Goal: Task Accomplishment & Management: Use online tool/utility

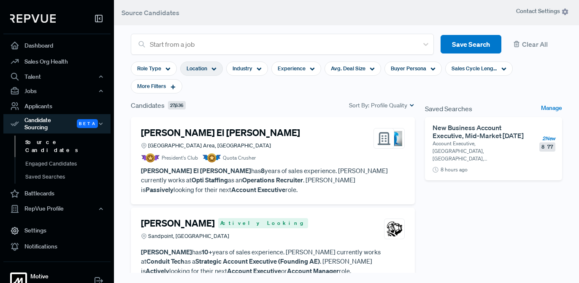
click at [200, 70] on span "Location" at bounding box center [196, 69] width 21 height 8
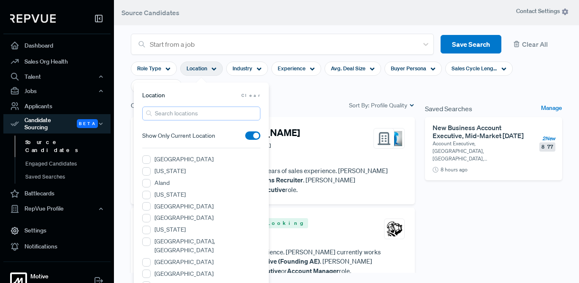
click at [175, 117] on input "search" at bounding box center [201, 114] width 118 height 14
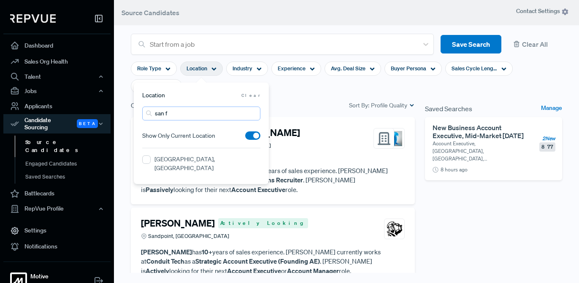
type input "san f"
click at [179, 157] on label "[GEOGRAPHIC_DATA], [GEOGRAPHIC_DATA]" at bounding box center [207, 164] width 106 height 18
click at [151, 157] on CA "[GEOGRAPHIC_DATA], [GEOGRAPHIC_DATA]" at bounding box center [146, 160] width 8 height 8
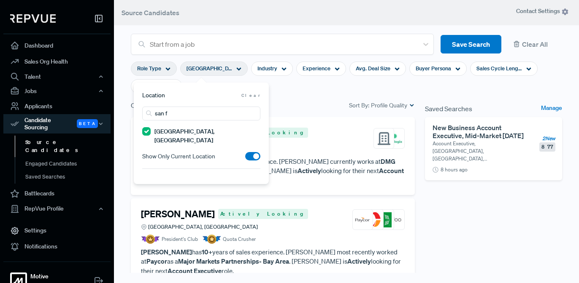
click at [151, 67] on span "Role Type" at bounding box center [149, 69] width 24 height 8
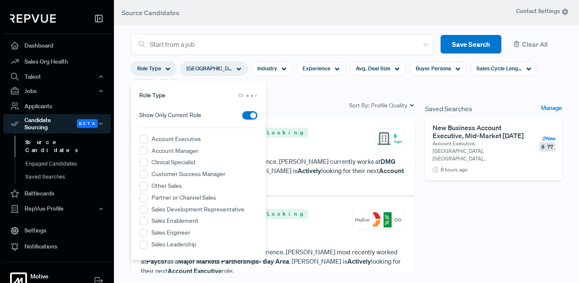
click at [161, 115] on span "Show Only Current Role" at bounding box center [170, 115] width 62 height 9
click at [145, 245] on Leadership "Sales Leadership" at bounding box center [143, 245] width 8 height 8
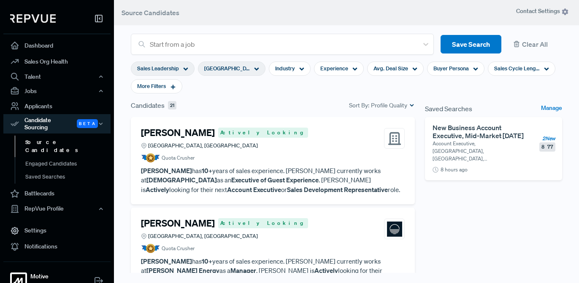
click at [286, 103] on div "Candidates 21 Sort By: Profile Quality" at bounding box center [273, 105] width 284 height 10
click at [199, 134] on h4 "[PERSON_NAME]" at bounding box center [178, 132] width 74 height 11
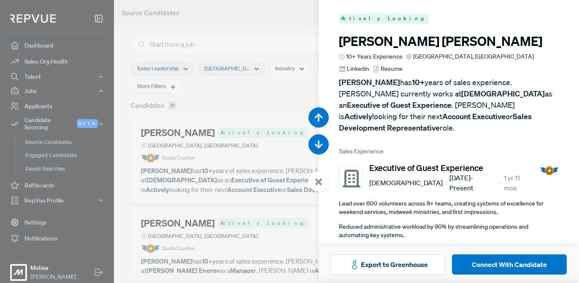
click at [369, 65] on span "Linkedin" at bounding box center [358, 69] width 22 height 9
click at [294, 94] on div at bounding box center [289, 141] width 579 height 283
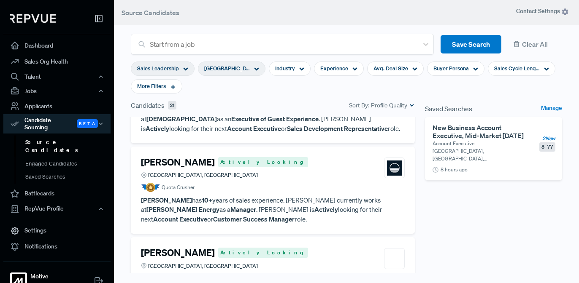
scroll to position [76, 0]
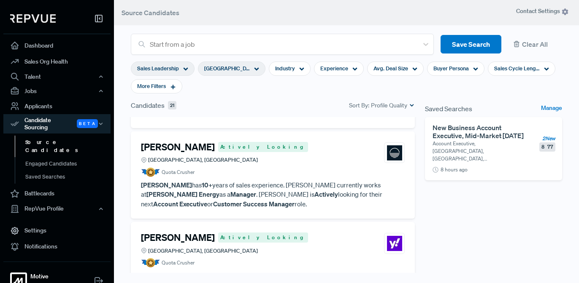
click at [182, 148] on h4 "[PERSON_NAME]" at bounding box center [178, 147] width 74 height 11
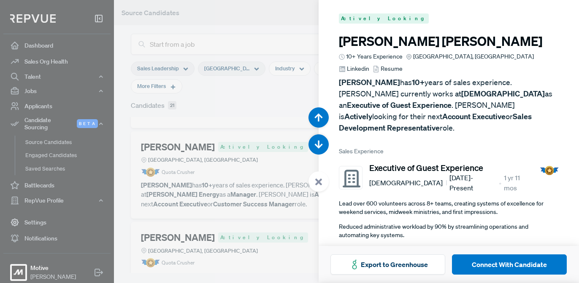
scroll to position [283, 0]
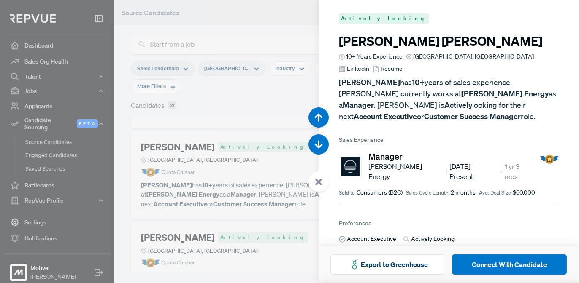
click at [369, 65] on span "Linkedin" at bounding box center [358, 69] width 22 height 9
click at [253, 114] on div at bounding box center [289, 141] width 579 height 283
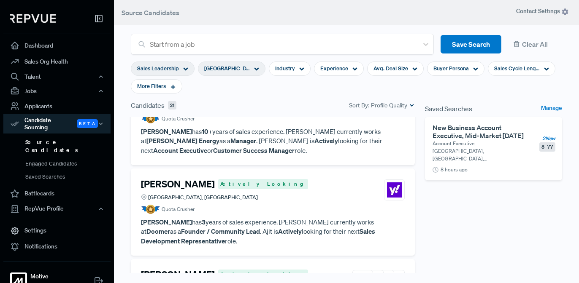
scroll to position [154, 0]
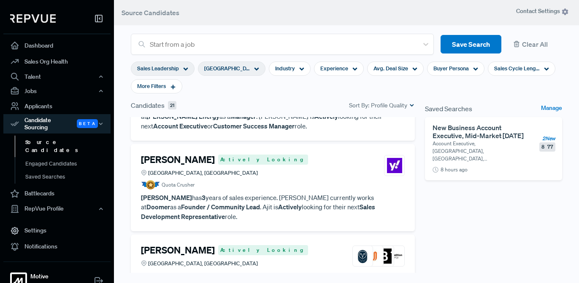
click at [189, 163] on h4 "[PERSON_NAME]" at bounding box center [178, 159] width 74 height 11
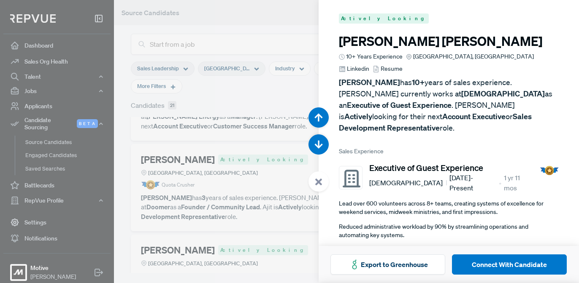
scroll to position [567, 0]
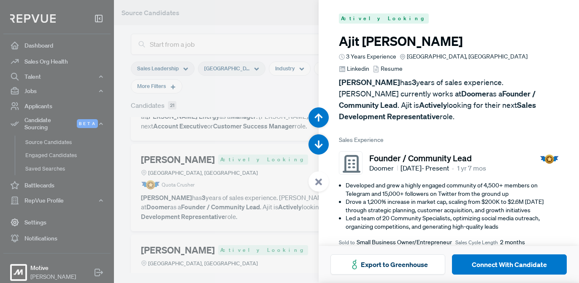
click at [369, 65] on span "Linkedin" at bounding box center [358, 69] width 22 height 9
click at [216, 104] on div at bounding box center [289, 141] width 579 height 283
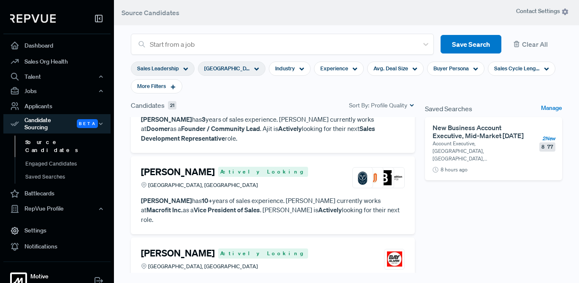
scroll to position [233, 0]
click at [184, 172] on h4 "[PERSON_NAME]" at bounding box center [178, 171] width 74 height 11
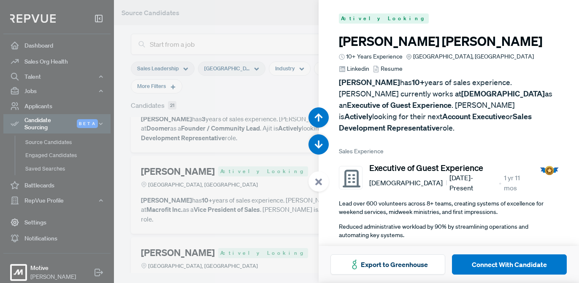
scroll to position [850, 0]
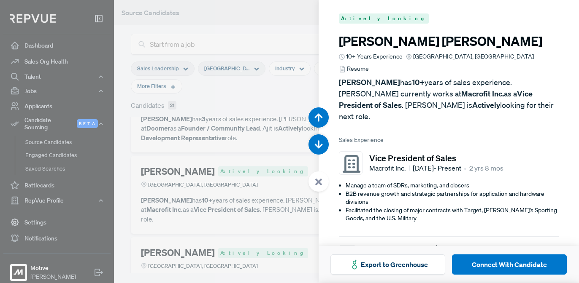
click at [261, 98] on div at bounding box center [289, 141] width 579 height 283
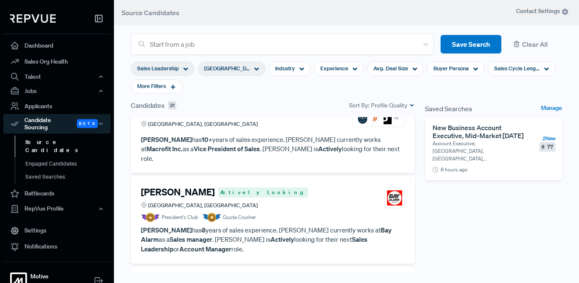
scroll to position [374, 0]
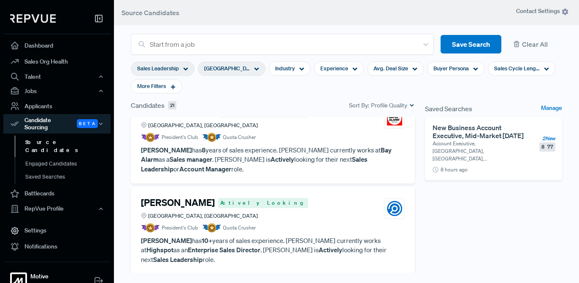
click at [179, 197] on h4 "[PERSON_NAME]" at bounding box center [178, 202] width 74 height 11
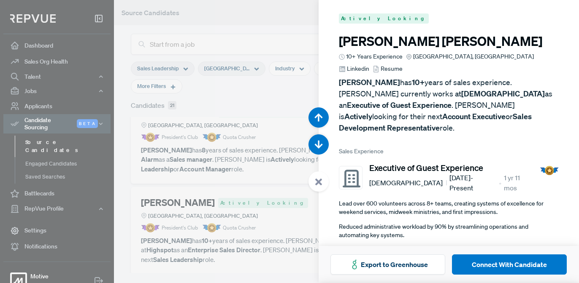
scroll to position [1417, 0]
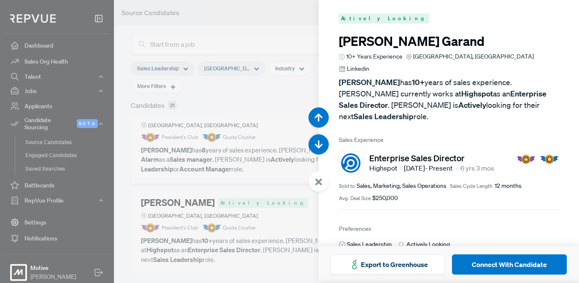
click at [369, 65] on span "Linkedin" at bounding box center [358, 69] width 22 height 9
click at [207, 100] on div at bounding box center [289, 141] width 579 height 283
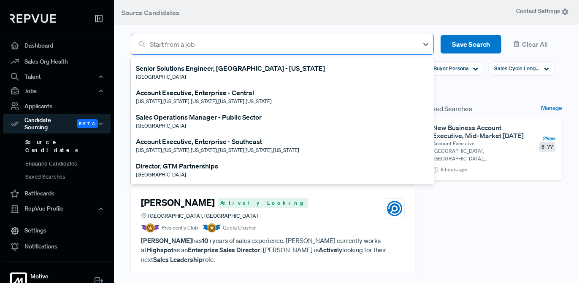
click at [197, 43] on div at bounding box center [282, 44] width 264 height 12
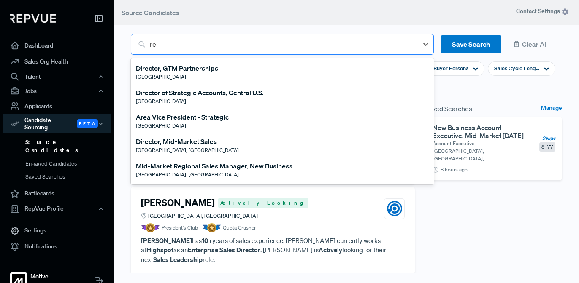
type input "reg"
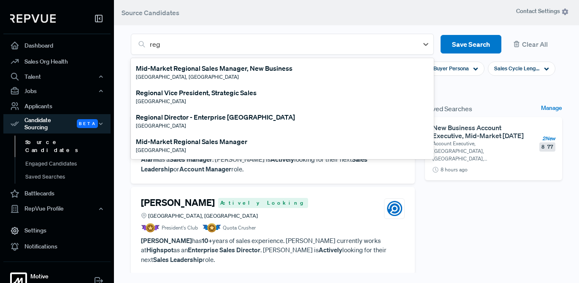
click at [208, 69] on div "Mid-Market Regional Sales Manager, New Business" at bounding box center [214, 68] width 157 height 10
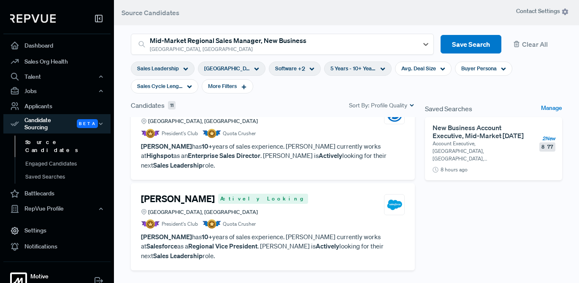
scroll to position [126, 0]
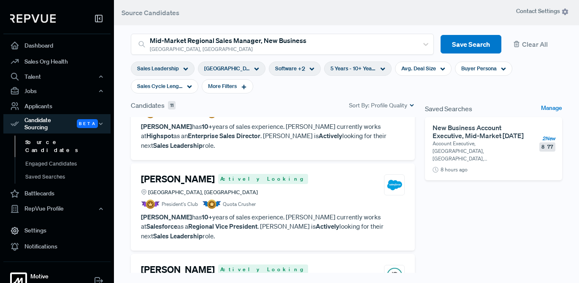
click at [165, 174] on h4 "[PERSON_NAME]" at bounding box center [178, 179] width 74 height 11
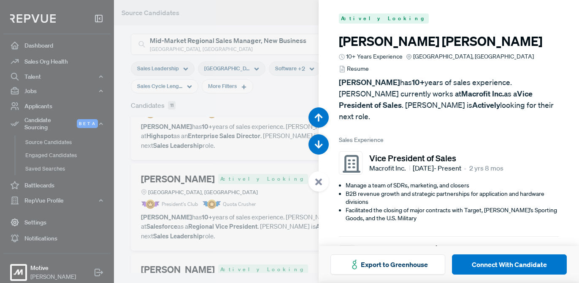
scroll to position [567, 0]
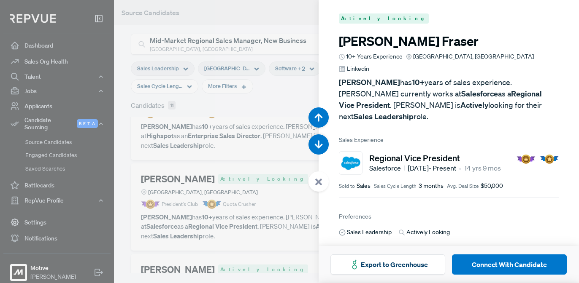
click at [369, 65] on span "Linkedin" at bounding box center [358, 69] width 22 height 9
click at [262, 161] on div at bounding box center [289, 141] width 579 height 283
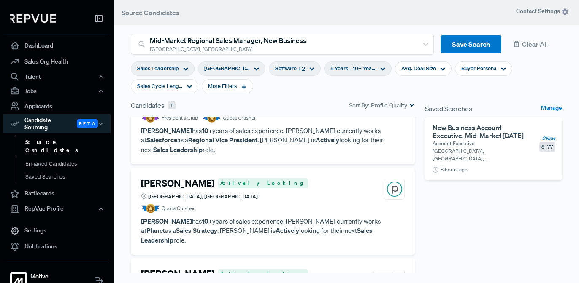
scroll to position [221, 0]
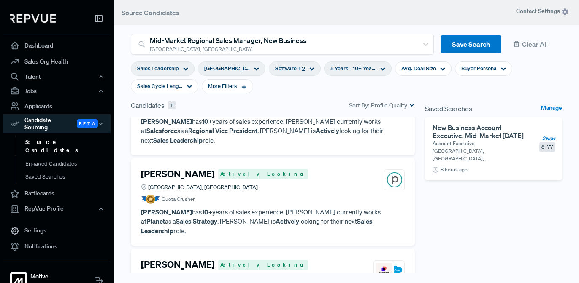
click at [179, 169] on h4 "[PERSON_NAME]" at bounding box center [178, 174] width 74 height 11
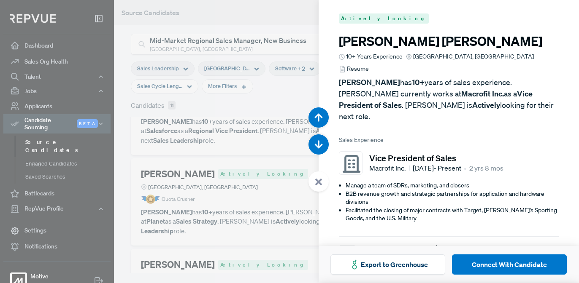
scroll to position [850, 0]
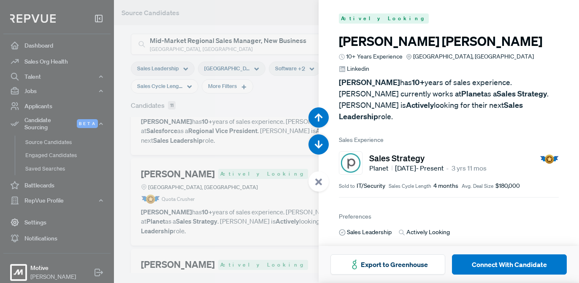
click at [369, 65] on span "Linkedin" at bounding box center [358, 69] width 22 height 9
click at [194, 128] on div at bounding box center [289, 141] width 579 height 283
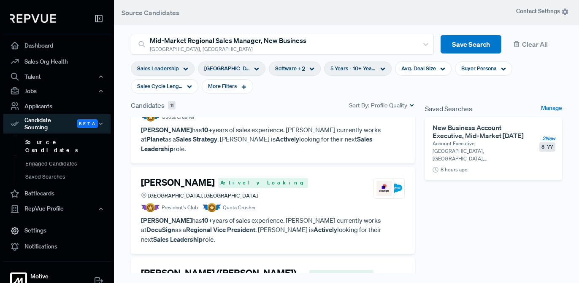
scroll to position [309, 0]
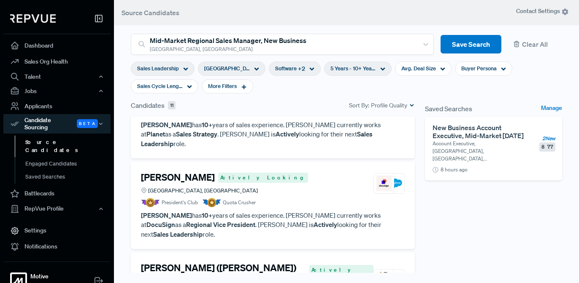
click at [227, 173] on span "Actively Looking" at bounding box center [263, 178] width 90 height 10
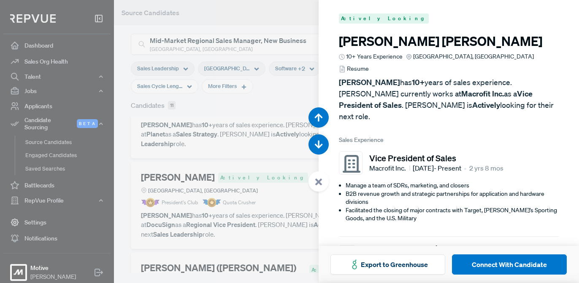
scroll to position [1134, 0]
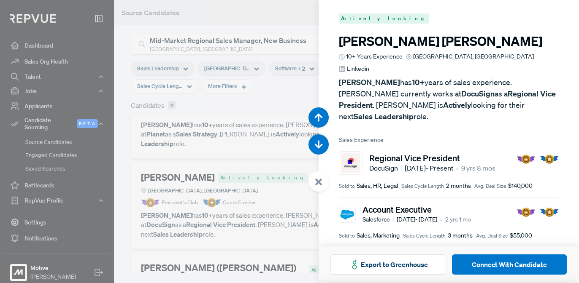
click at [369, 65] on span "Linkedin" at bounding box center [358, 69] width 22 height 9
click at [235, 154] on div at bounding box center [289, 141] width 579 height 283
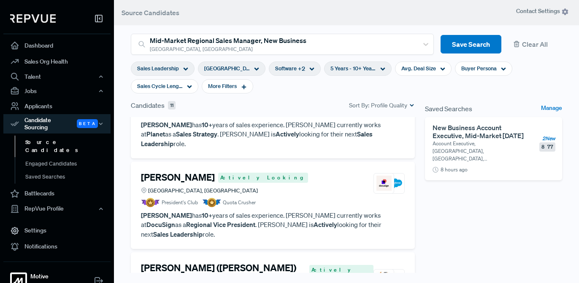
click at [197, 263] on h4 "[PERSON_NAME] ([PERSON_NAME]) [PERSON_NAME]" at bounding box center [223, 274] width 165 height 22
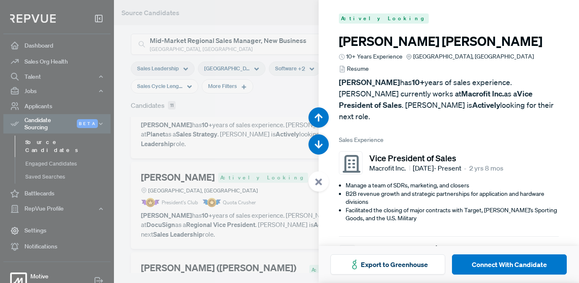
scroll to position [1417, 0]
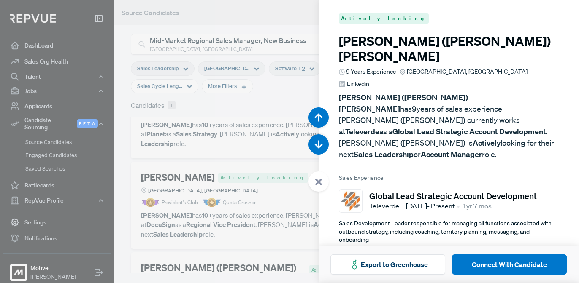
click at [369, 80] on span "Linkedin" at bounding box center [358, 84] width 22 height 9
click at [153, 162] on div at bounding box center [289, 141] width 579 height 283
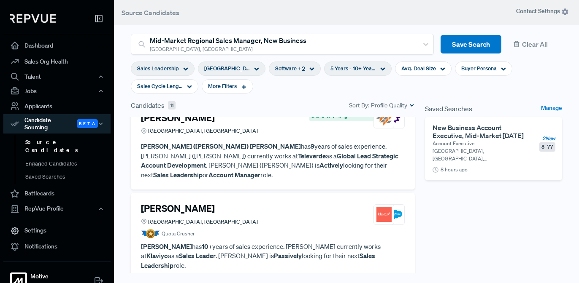
scroll to position [473, 0]
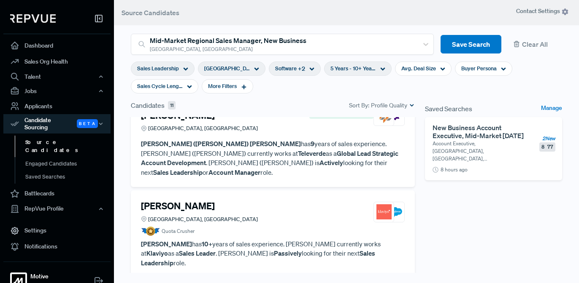
click at [159, 201] on h4 "[PERSON_NAME]" at bounding box center [178, 206] width 74 height 11
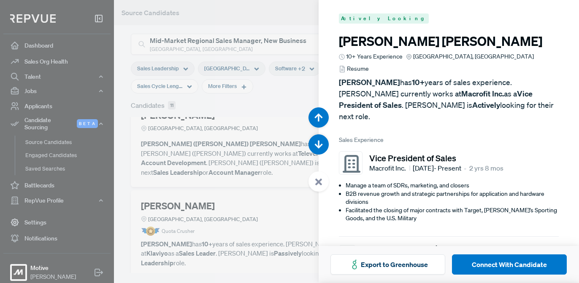
scroll to position [1701, 0]
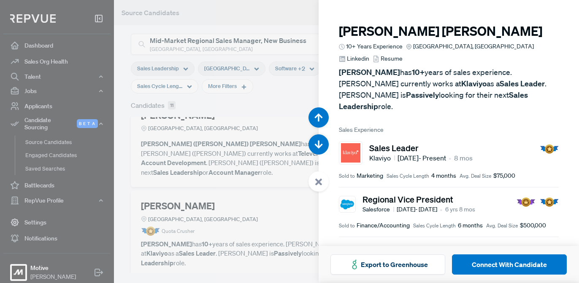
click at [369, 54] on span "Linkedin" at bounding box center [358, 58] width 22 height 9
click at [180, 153] on div at bounding box center [289, 141] width 579 height 283
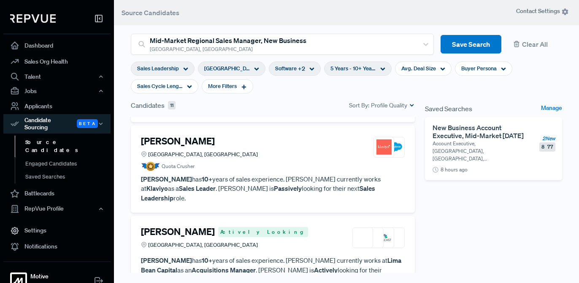
scroll to position [550, 0]
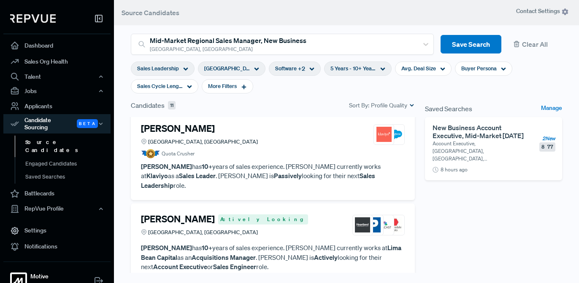
click at [218, 215] on span "Actively Looking" at bounding box center [263, 220] width 90 height 10
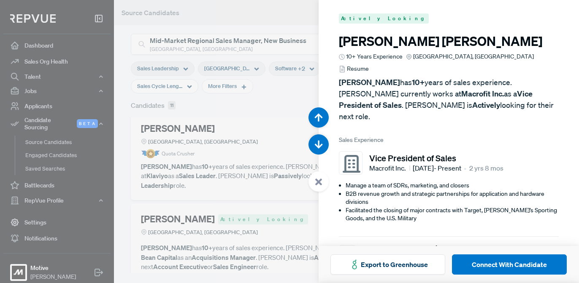
scroll to position [1984, 0]
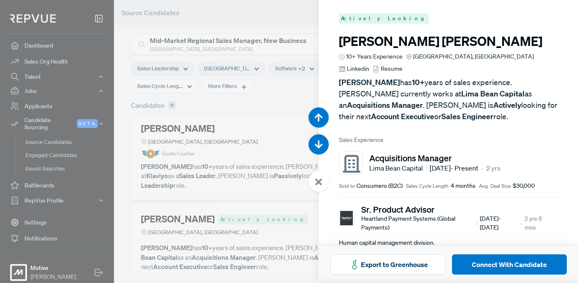
click at [223, 161] on div at bounding box center [289, 141] width 579 height 283
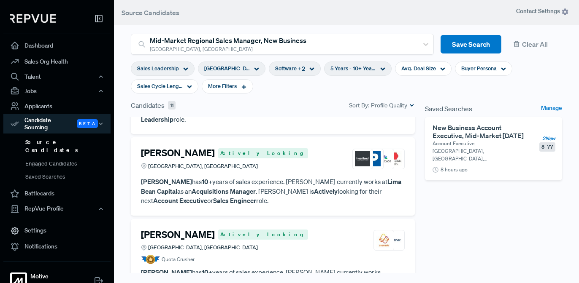
scroll to position [630, 0]
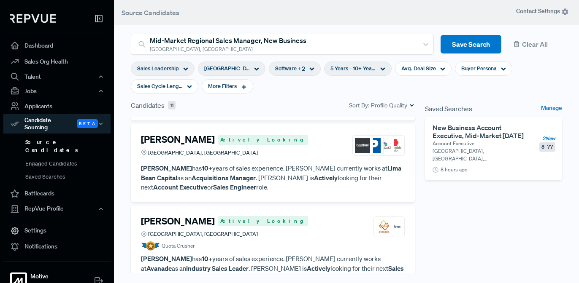
click at [191, 216] on h4 "[PERSON_NAME]" at bounding box center [178, 221] width 74 height 11
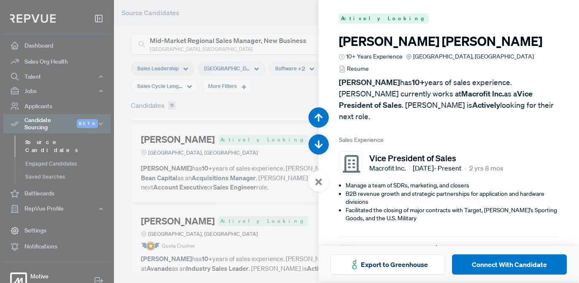
scroll to position [2268, 0]
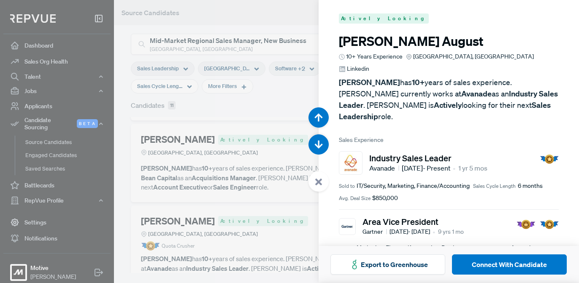
click at [369, 65] on span "Linkedin" at bounding box center [358, 69] width 22 height 9
click at [165, 120] on div at bounding box center [289, 141] width 579 height 283
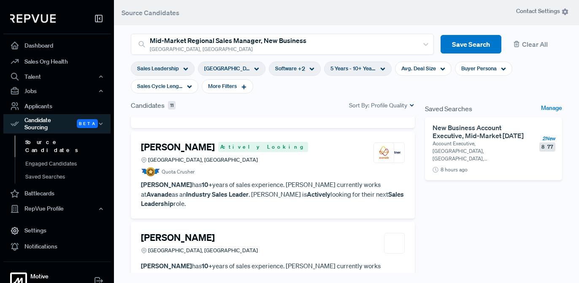
scroll to position [705, 0]
click at [176, 232] on h4 "[PERSON_NAME]" at bounding box center [178, 237] width 74 height 11
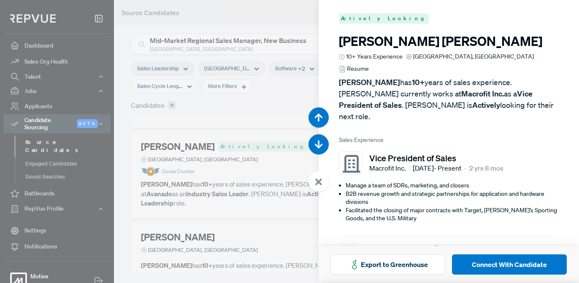
scroll to position [2551, 0]
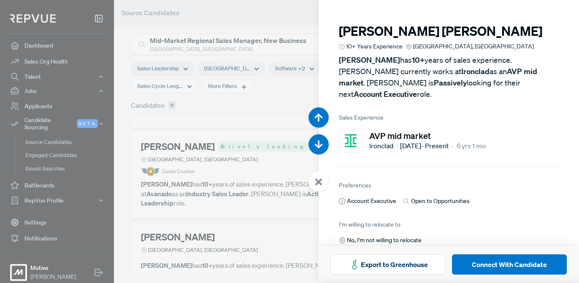
click at [200, 160] on div at bounding box center [289, 141] width 579 height 283
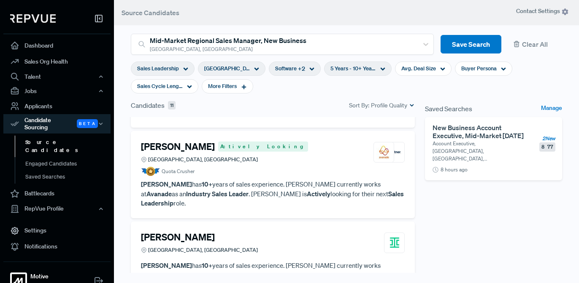
scroll to position [764, 0]
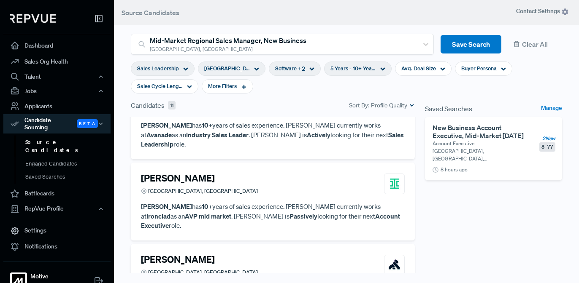
click at [169, 254] on h4 "[PERSON_NAME]" at bounding box center [178, 259] width 74 height 11
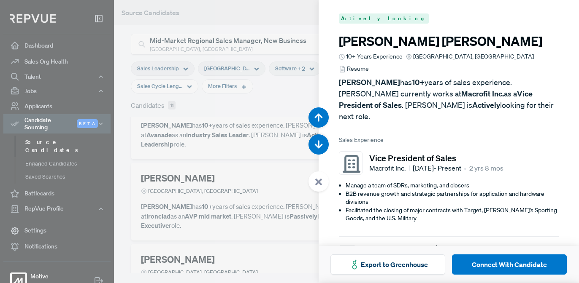
scroll to position [2835, 0]
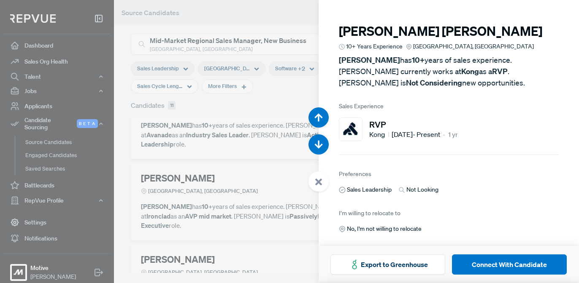
click at [191, 166] on div at bounding box center [289, 141] width 579 height 283
